Goal: Information Seeking & Learning: Learn about a topic

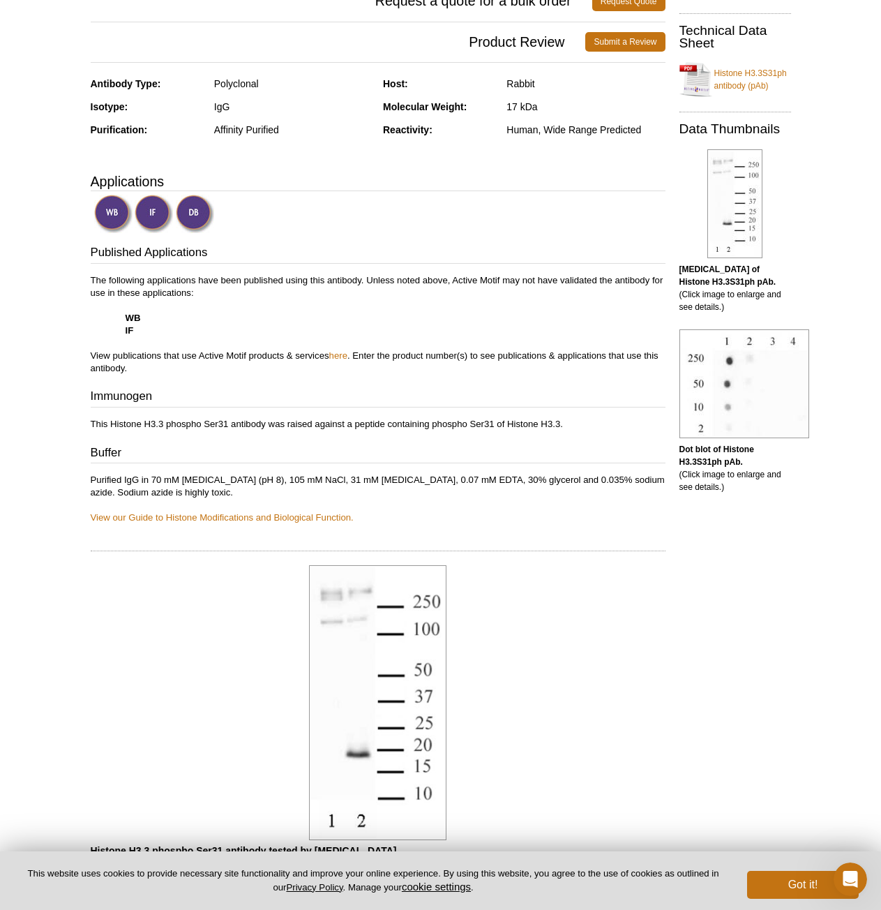
scroll to position [49, 0]
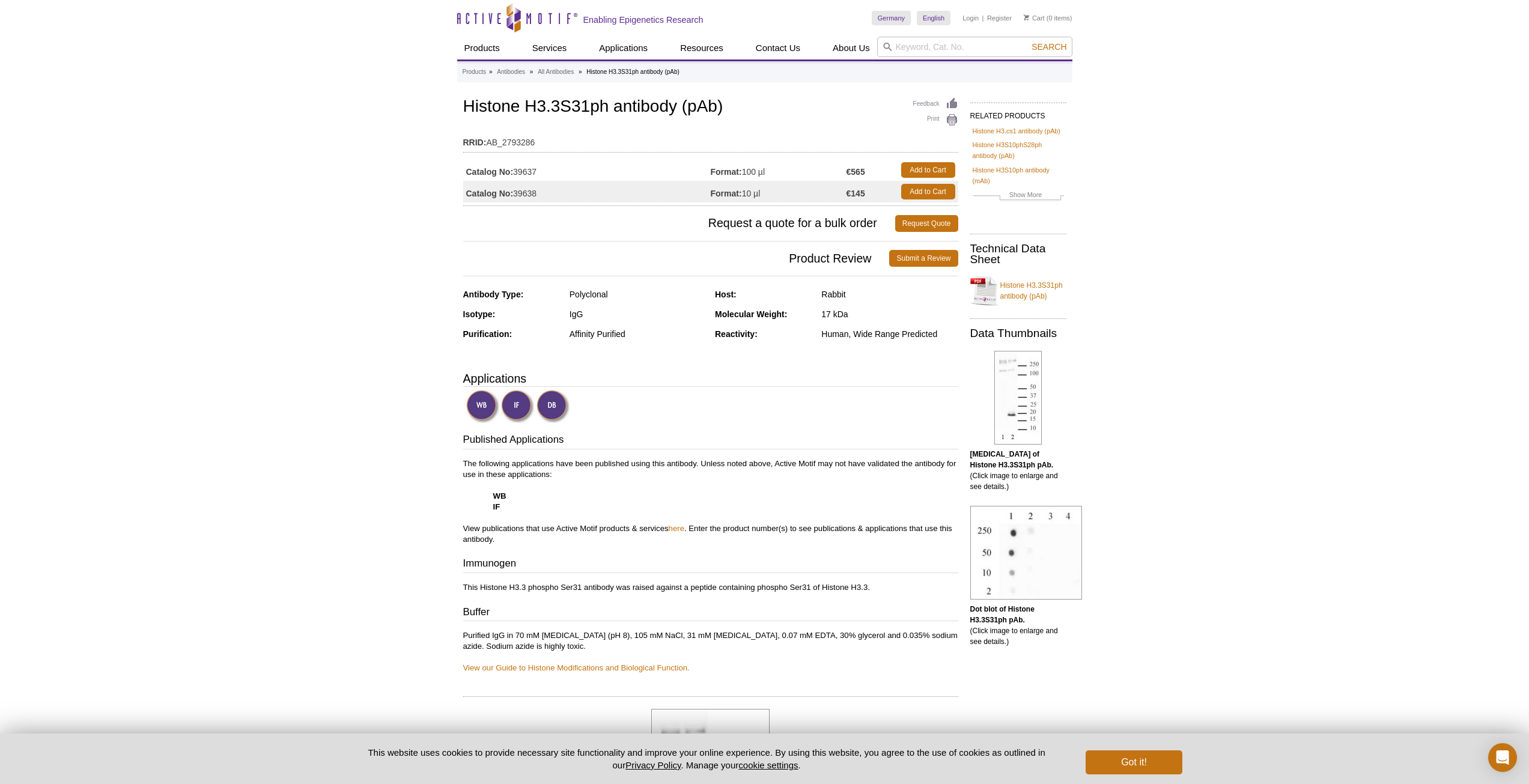
click at [880, 367] on div "Feedback Print Histone H3.3S31ph antibody (pAb) RRID: AB_2793286 Catalog No: 39…" at bounding box center [708, 753] width 501 height 1317
click at [892, 327] on div "Molecular Weight: 17 kDa" at bounding box center [836, 318] width 244 height 20
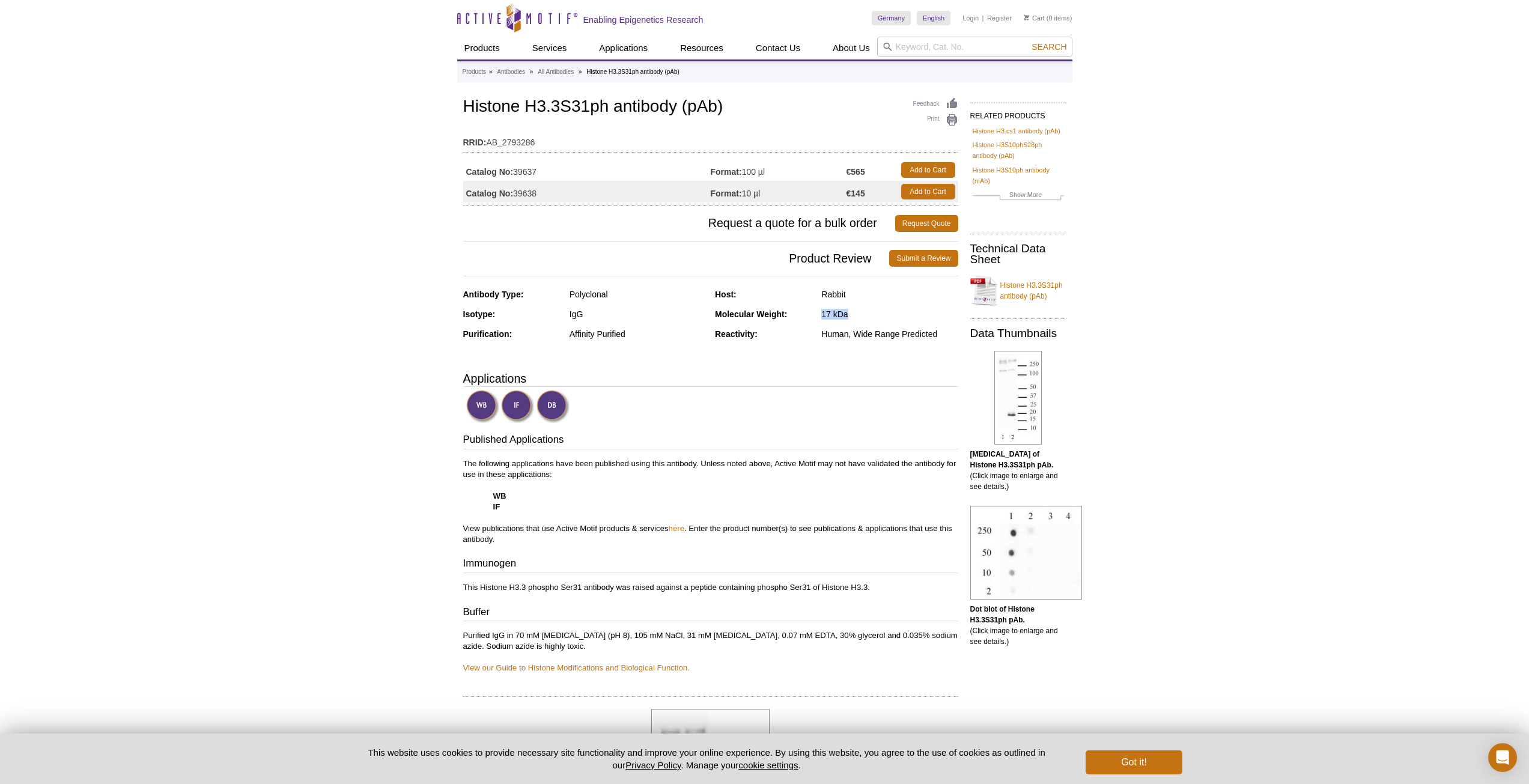
click at [892, 327] on div "Molecular Weight: 17 kDa" at bounding box center [836, 318] width 244 height 20
click at [856, 336] on div "Human, Wide Range Predicted" at bounding box center [889, 334] width 136 height 11
click at [796, 170] on td "Format: 100 µl" at bounding box center [778, 170] width 136 height 22
drag, startPoint x: 532, startPoint y: 296, endPoint x: 655, endPoint y: 330, distance: 127.6
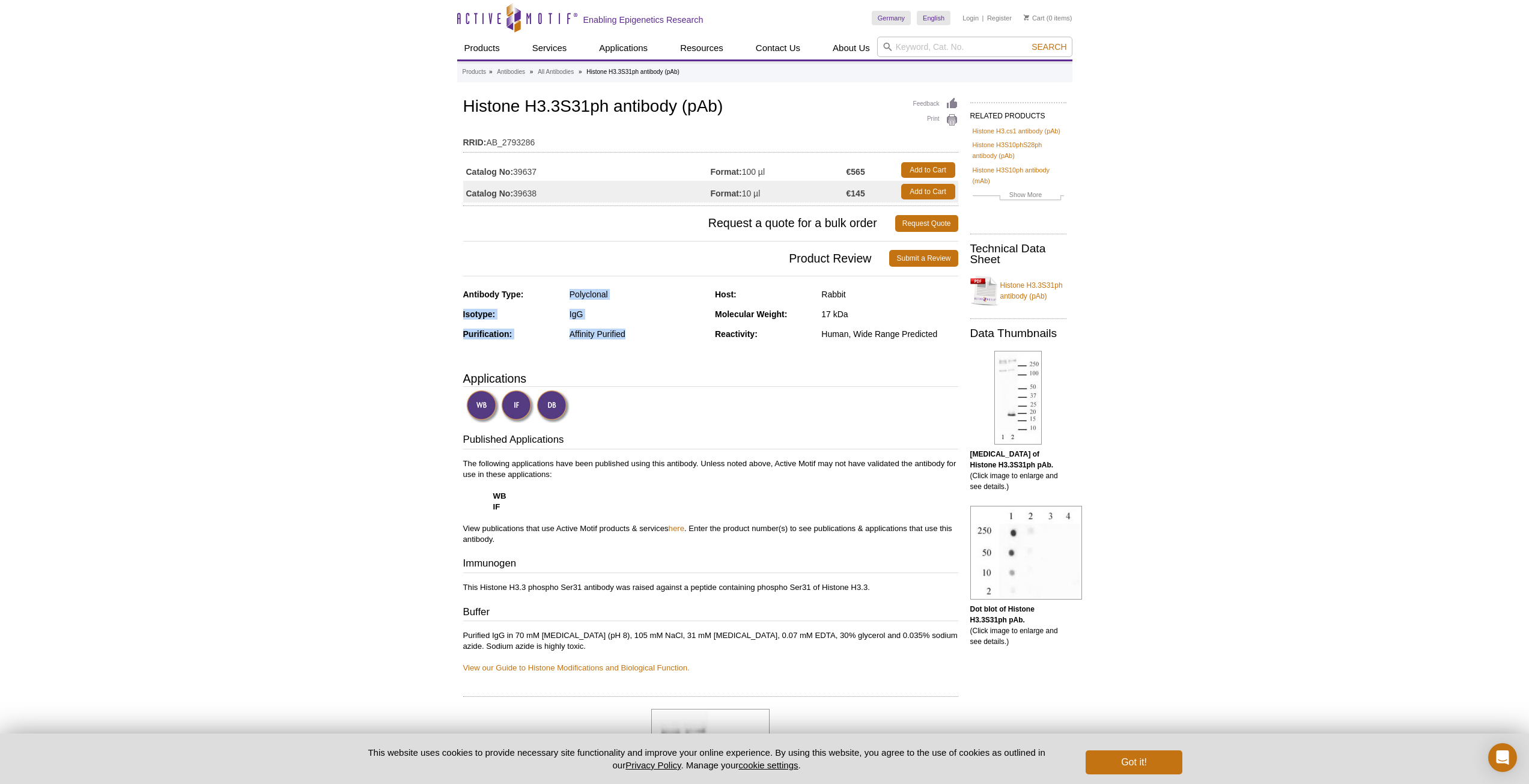
click at [655, 330] on div "Antibody Type: Polyclonal Isotype: IgG Purification: Affinity Purified" at bounding box center [585, 318] width 244 height 59
click at [655, 330] on div "Affinity Purified" at bounding box center [637, 334] width 136 height 11
click at [834, 333] on div "Human, Wide Range Predicted" at bounding box center [889, 334] width 136 height 11
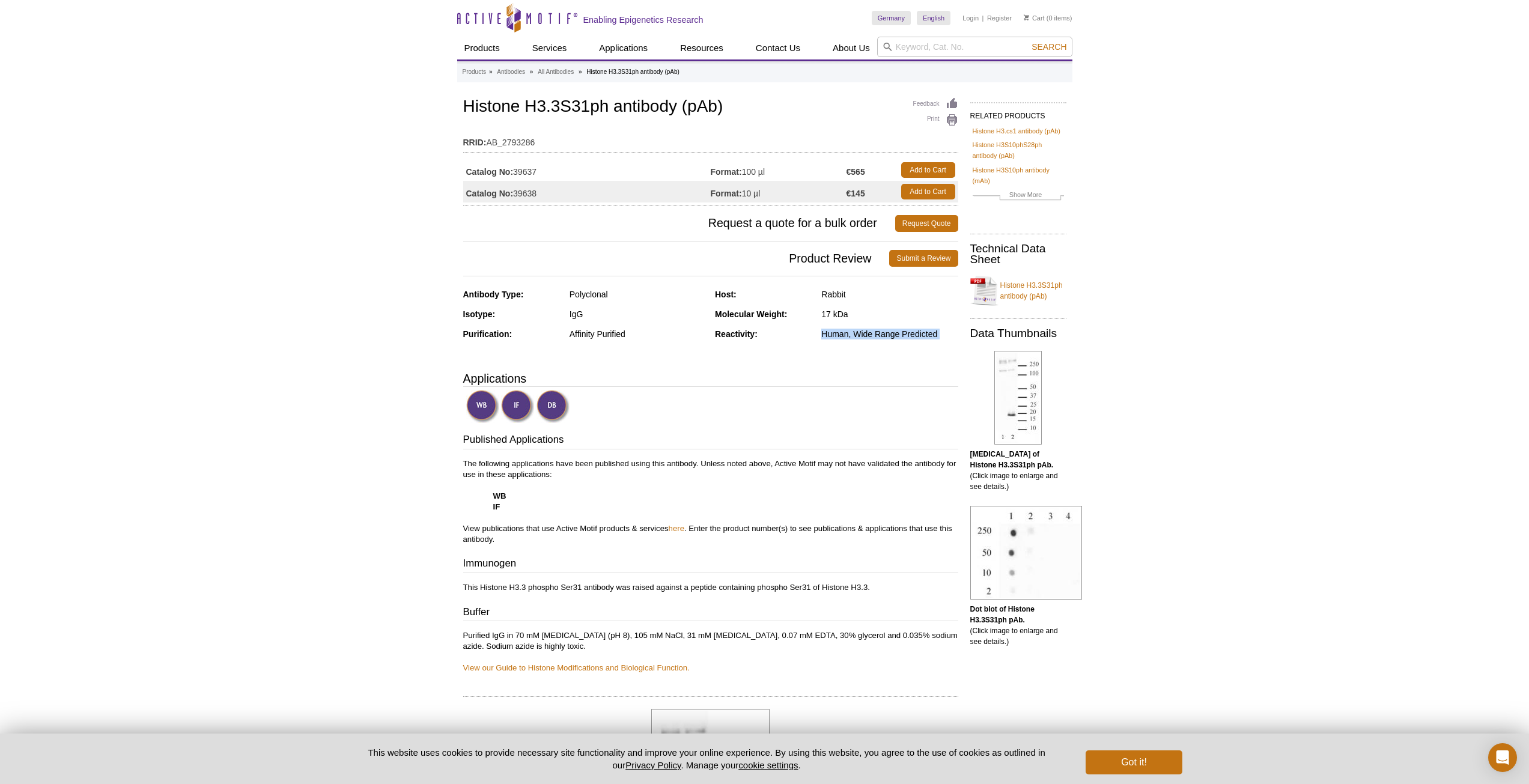
copy div "Human, Wide Range Predicted"
drag, startPoint x: 497, startPoint y: 491, endPoint x: 516, endPoint y: 497, distance: 19.9
click at [516, 497] on p "The following applications have been published using this antibody. Unless note…" at bounding box center [710, 501] width 495 height 86
click at [512, 503] on p "The following applications have been published using this antibody. Unless note…" at bounding box center [710, 501] width 495 height 86
drag, startPoint x: 501, startPoint y: 509, endPoint x: 477, endPoint y: 497, distance: 26.8
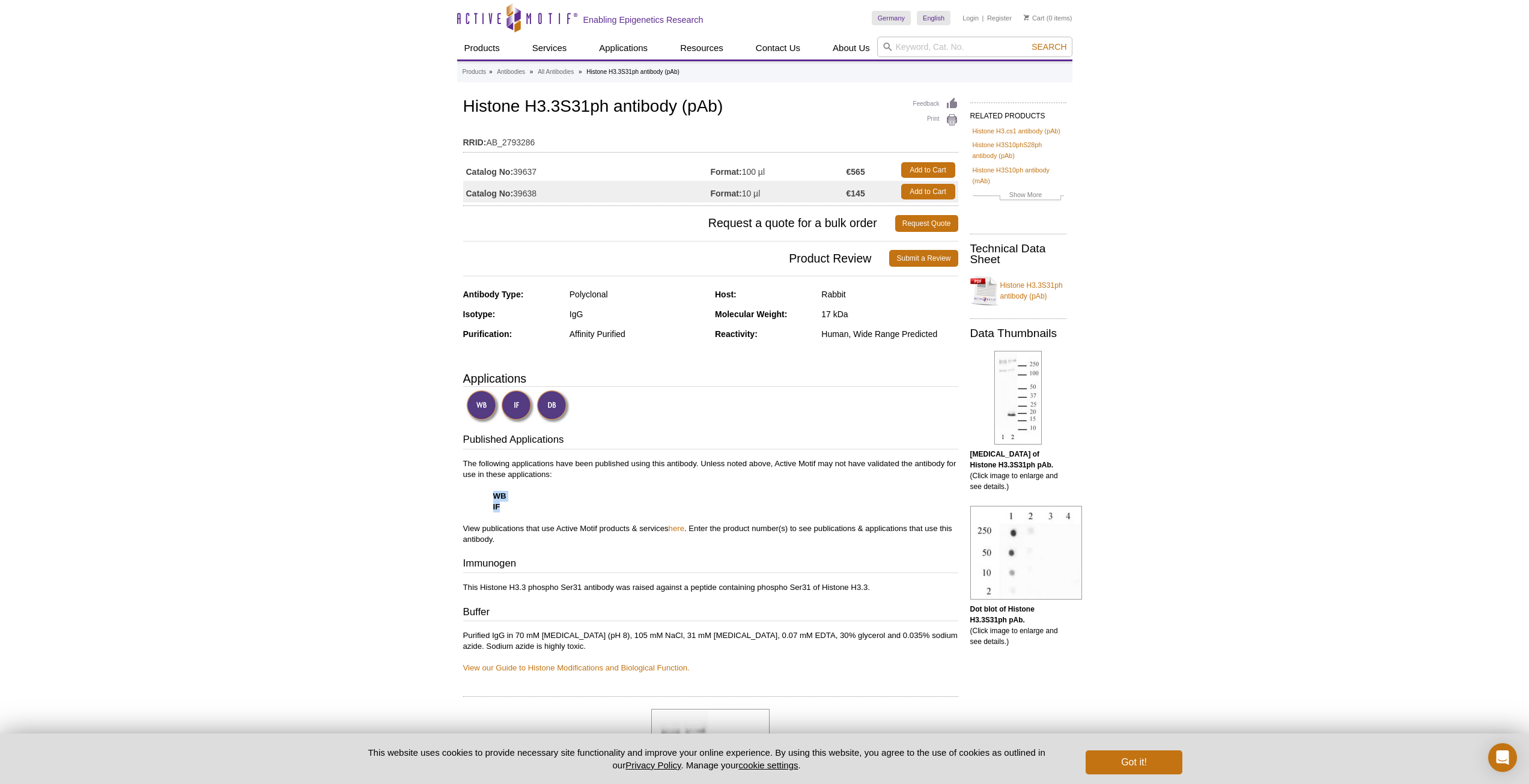
click at [477, 497] on p "The following applications have been published using this antibody. Unless note…" at bounding box center [710, 501] width 495 height 86
copy p "WB IF"
click at [192, 194] on div "Active Motif Logo Enabling Epigenetics Research 0 Search Skip to content Active…" at bounding box center [764, 772] width 1529 height 1544
click at [525, 173] on td "Catalog No: 39637" at bounding box center [586, 170] width 247 height 22
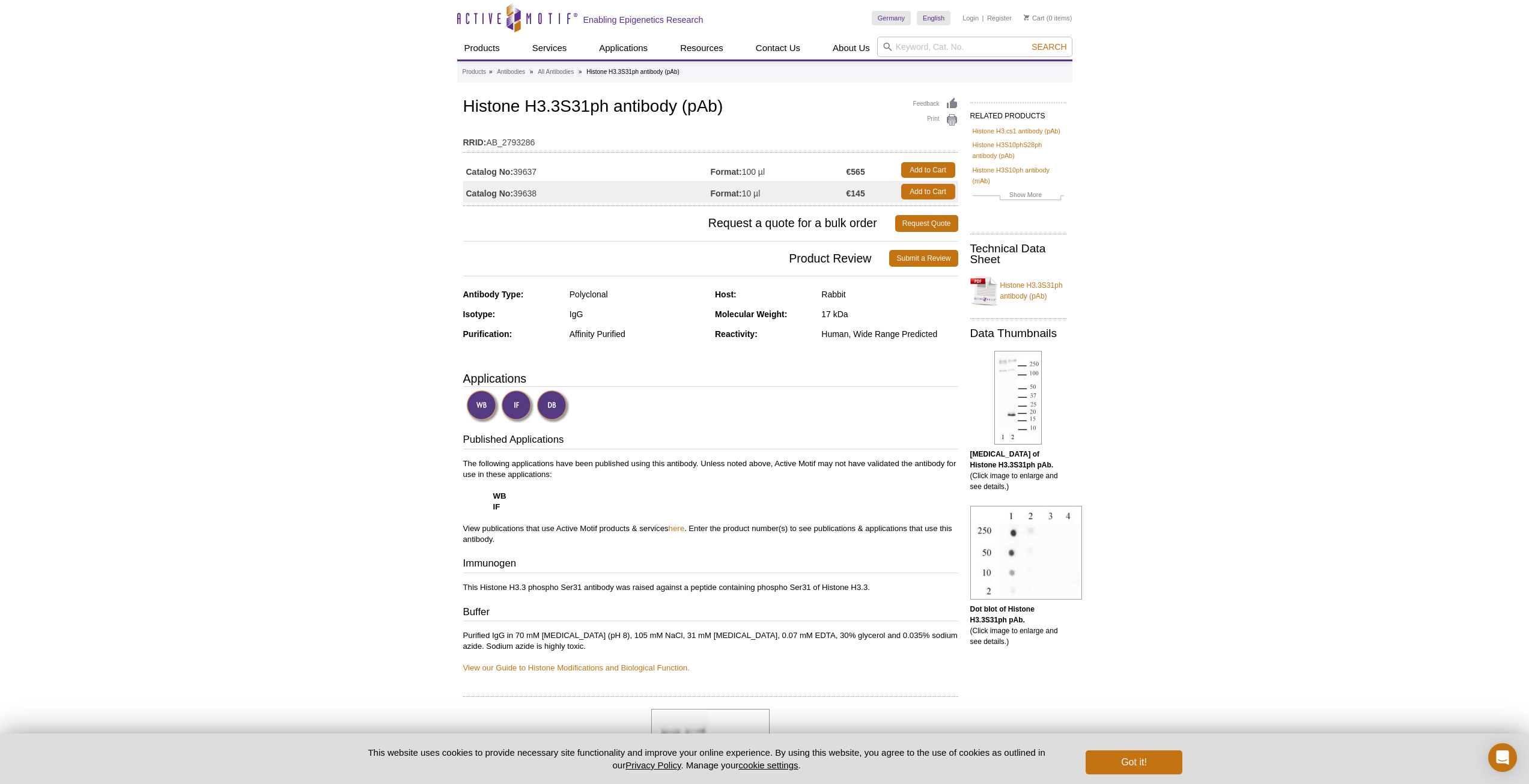
copy td "39637"
